Goal: Task Accomplishment & Management: Use online tool/utility

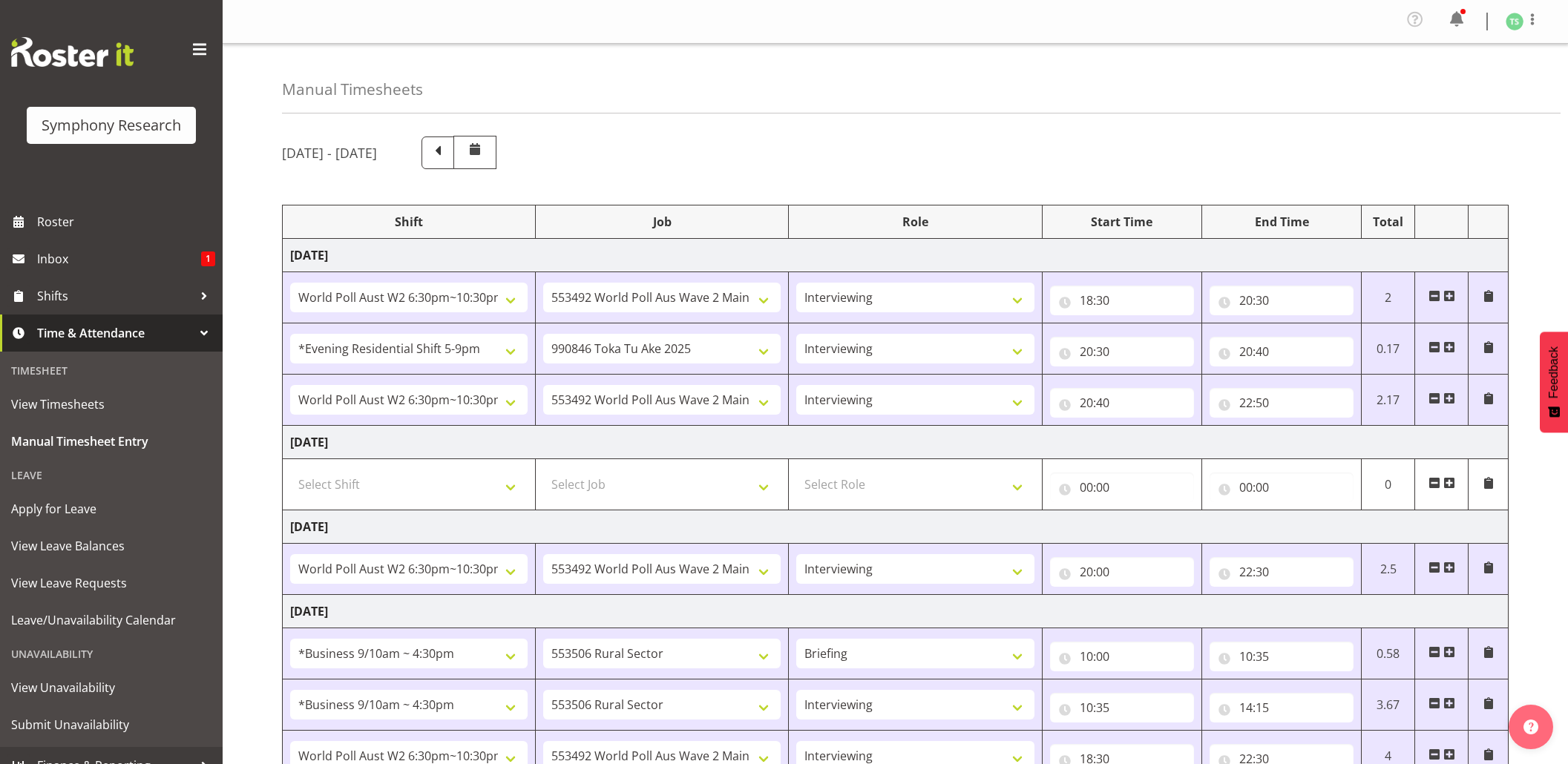
select select "56692"
select select "10499"
select select "47"
select select "48116"
select select "9426"
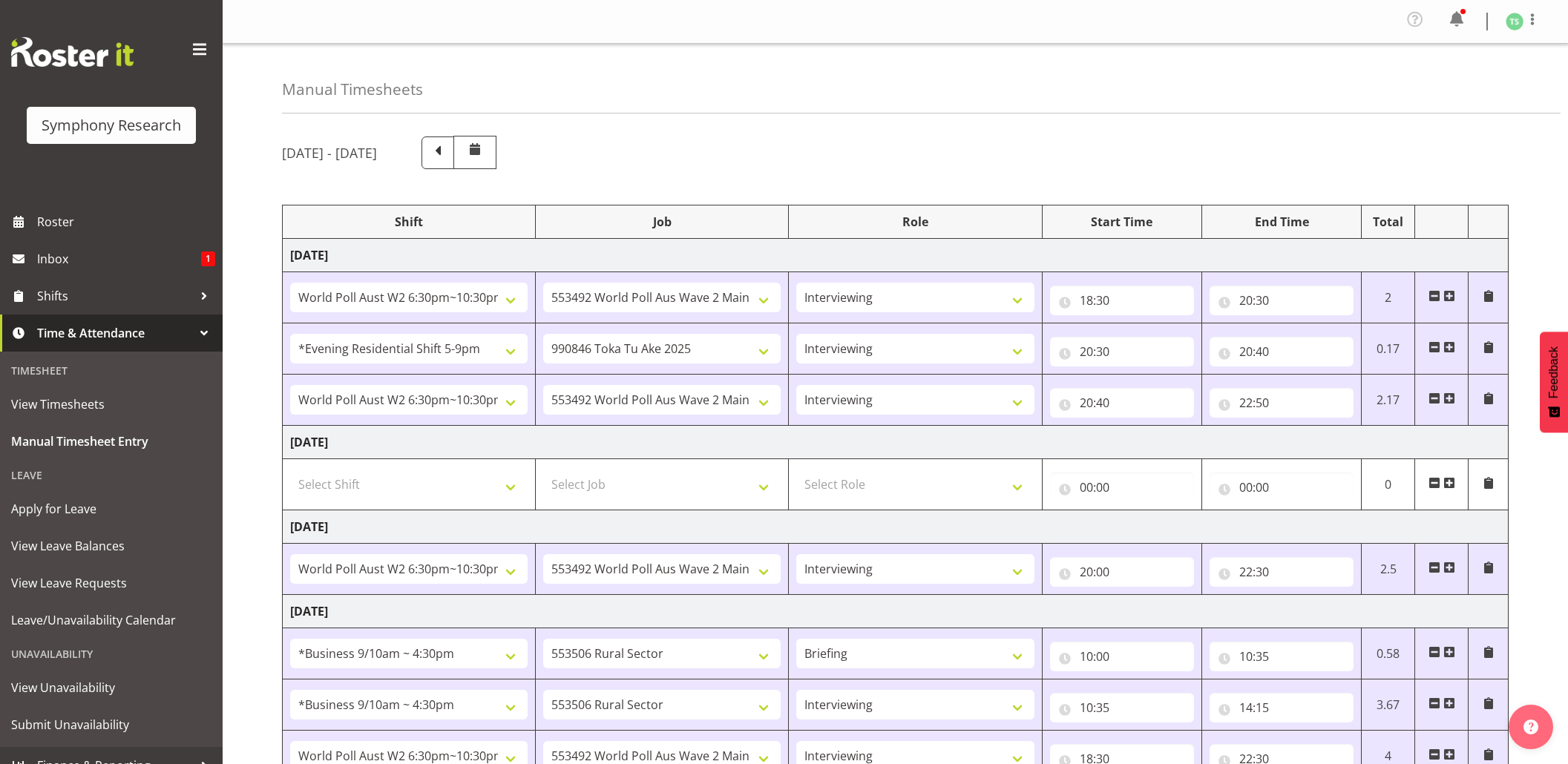
select select "47"
select select "56692"
select select "10499"
select select "47"
select select "56692"
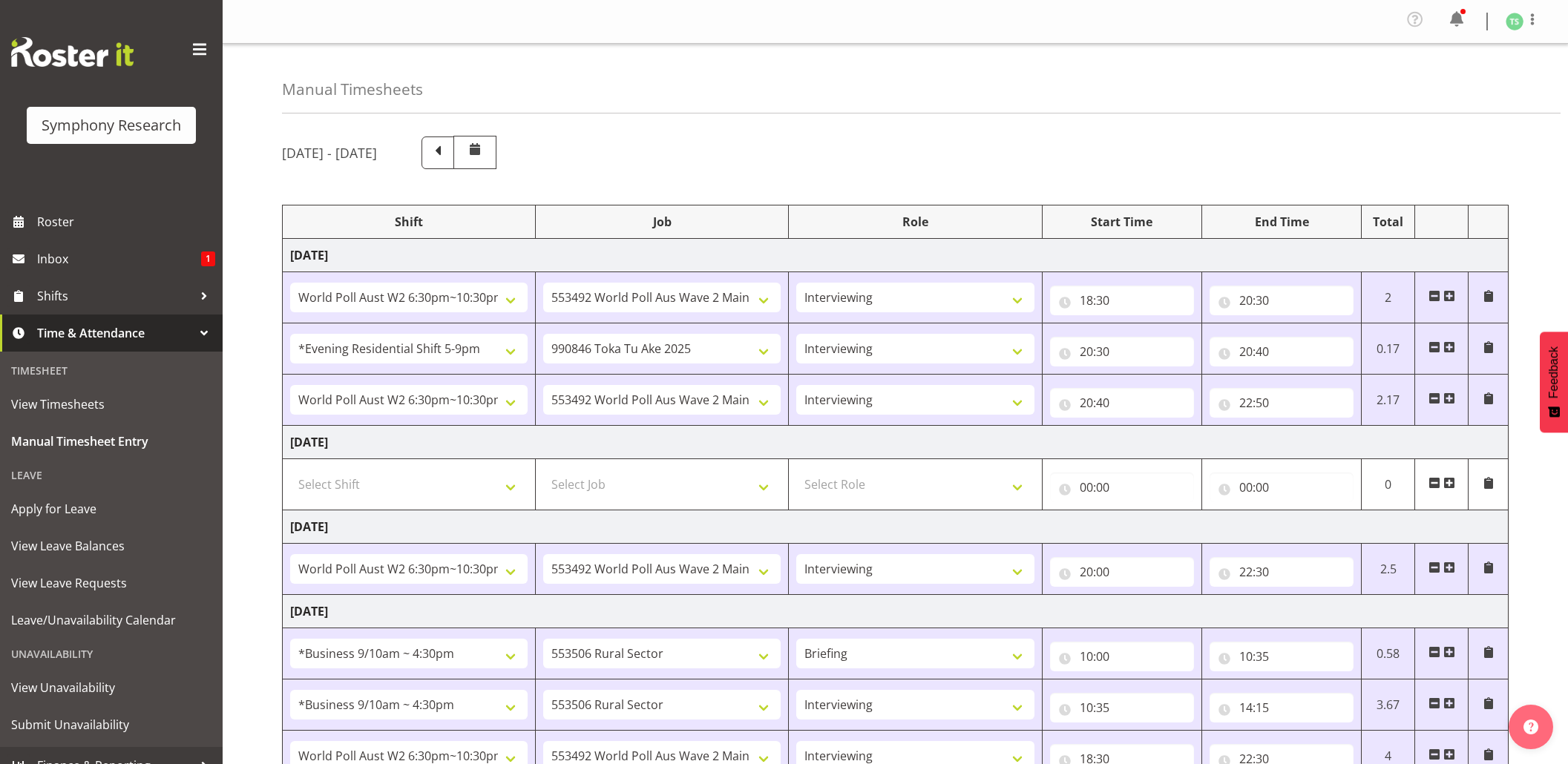
select select "10499"
select select "47"
select select "26078"
select select "10587"
select select "26078"
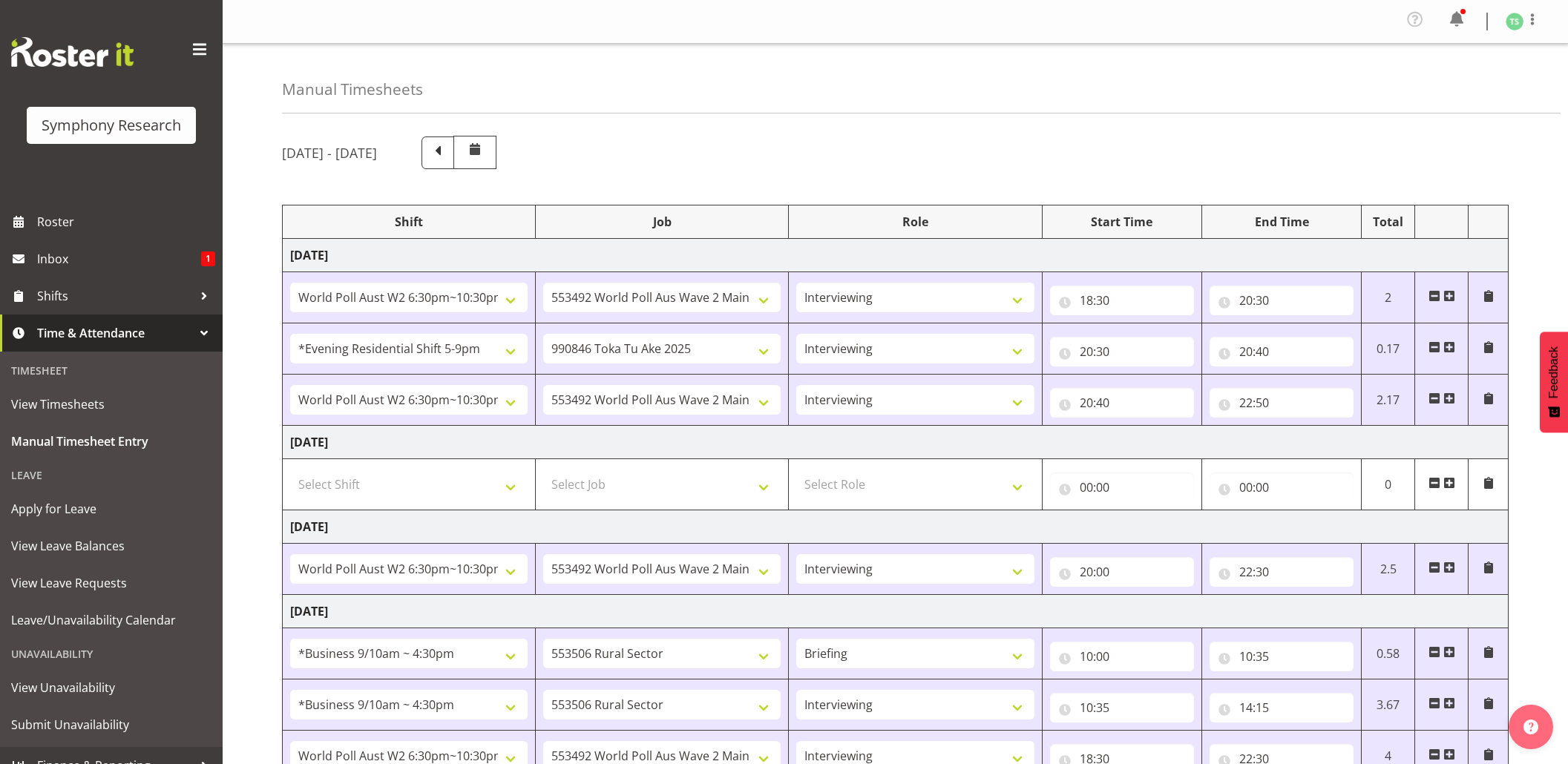
select select "10587"
select select "47"
select select "56692"
select select "10499"
select select "47"
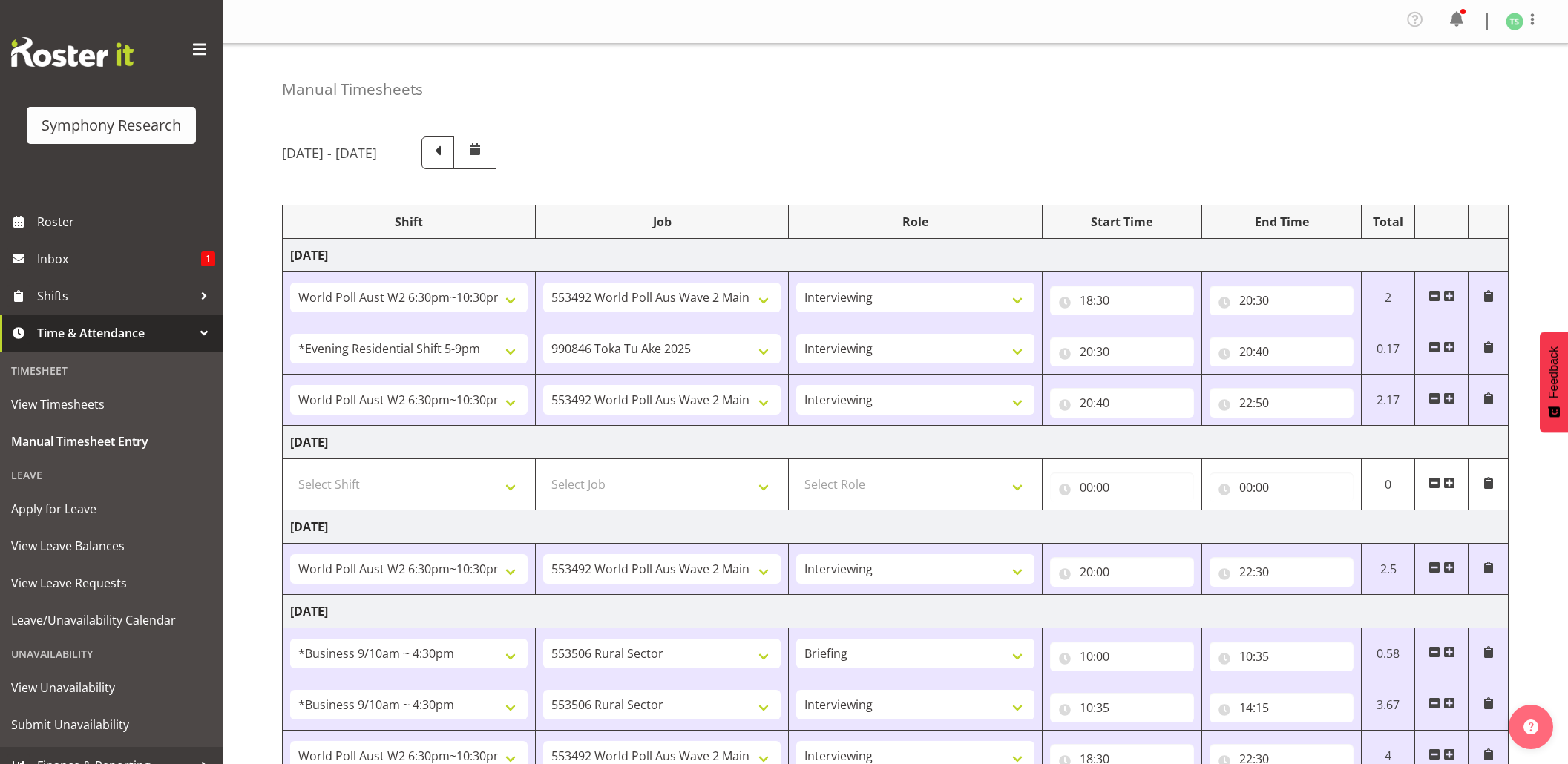
select select "26078"
select select "10587"
select select "47"
select select "26078"
select select "10587"
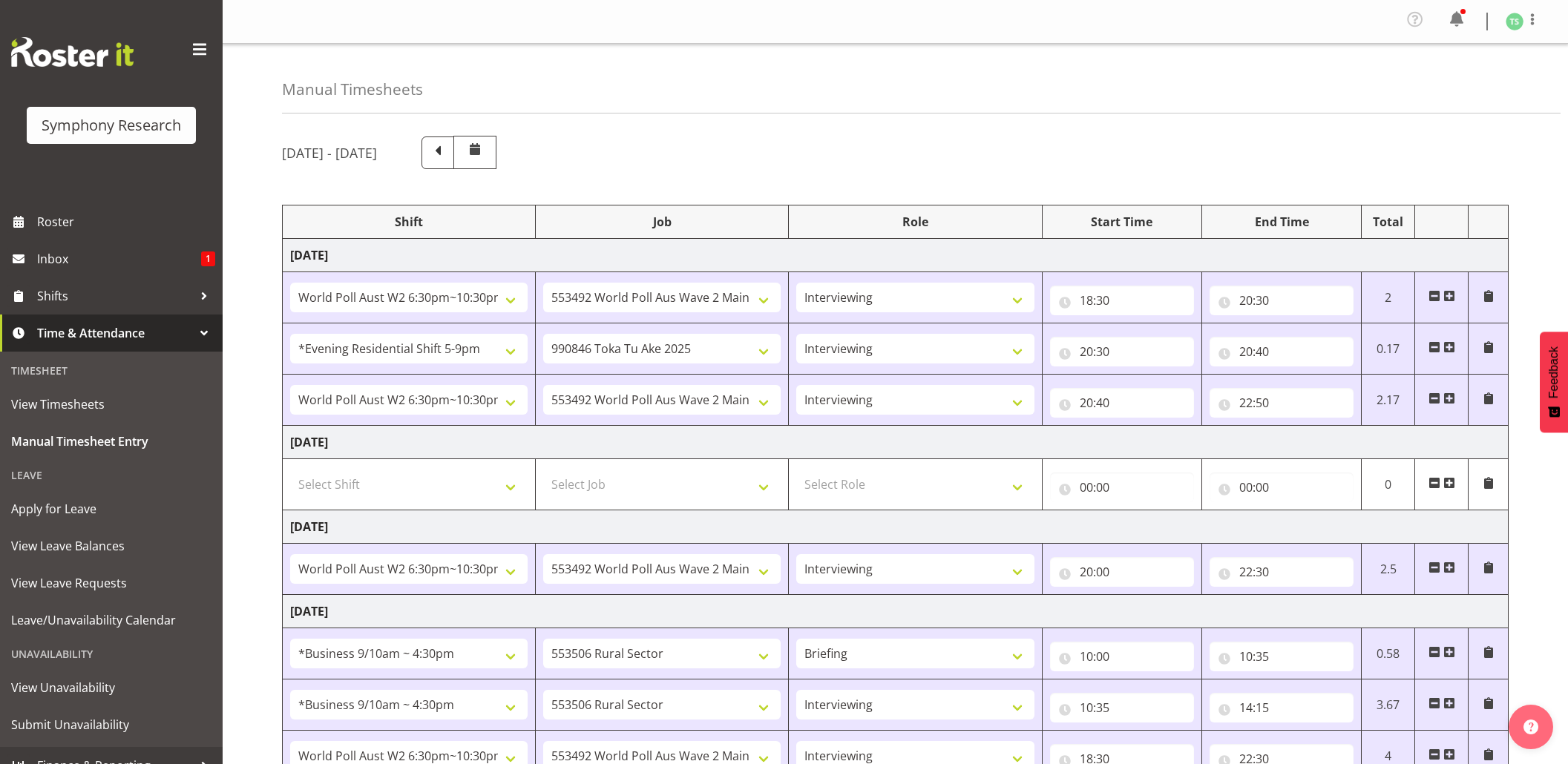
select select "47"
select select "26078"
select select "10499"
select select "47"
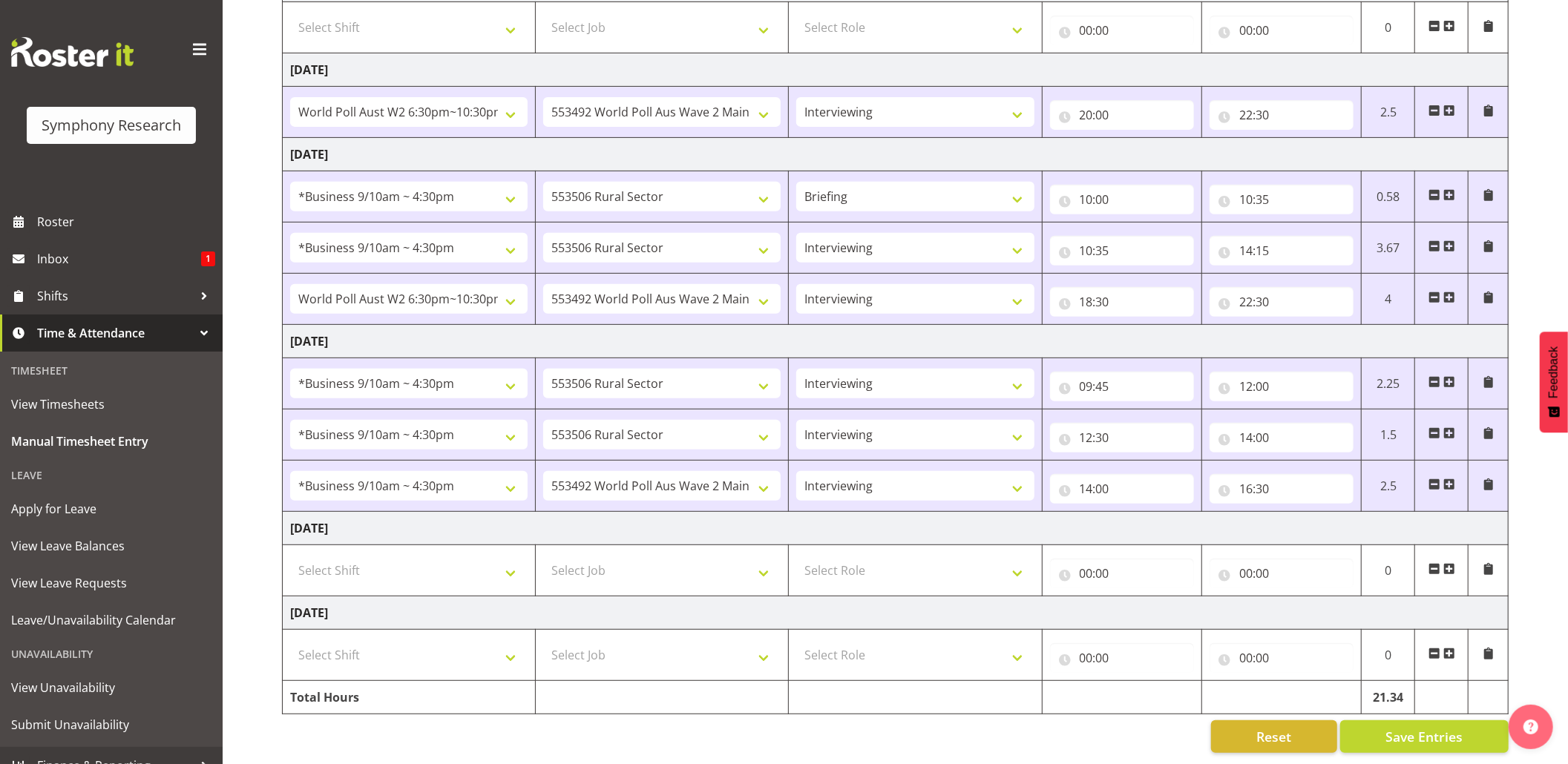
scroll to position [479, 0]
click at [868, 690] on td at bounding box center [915, 698] width 253 height 34
